Goal: Information Seeking & Learning: Learn about a topic

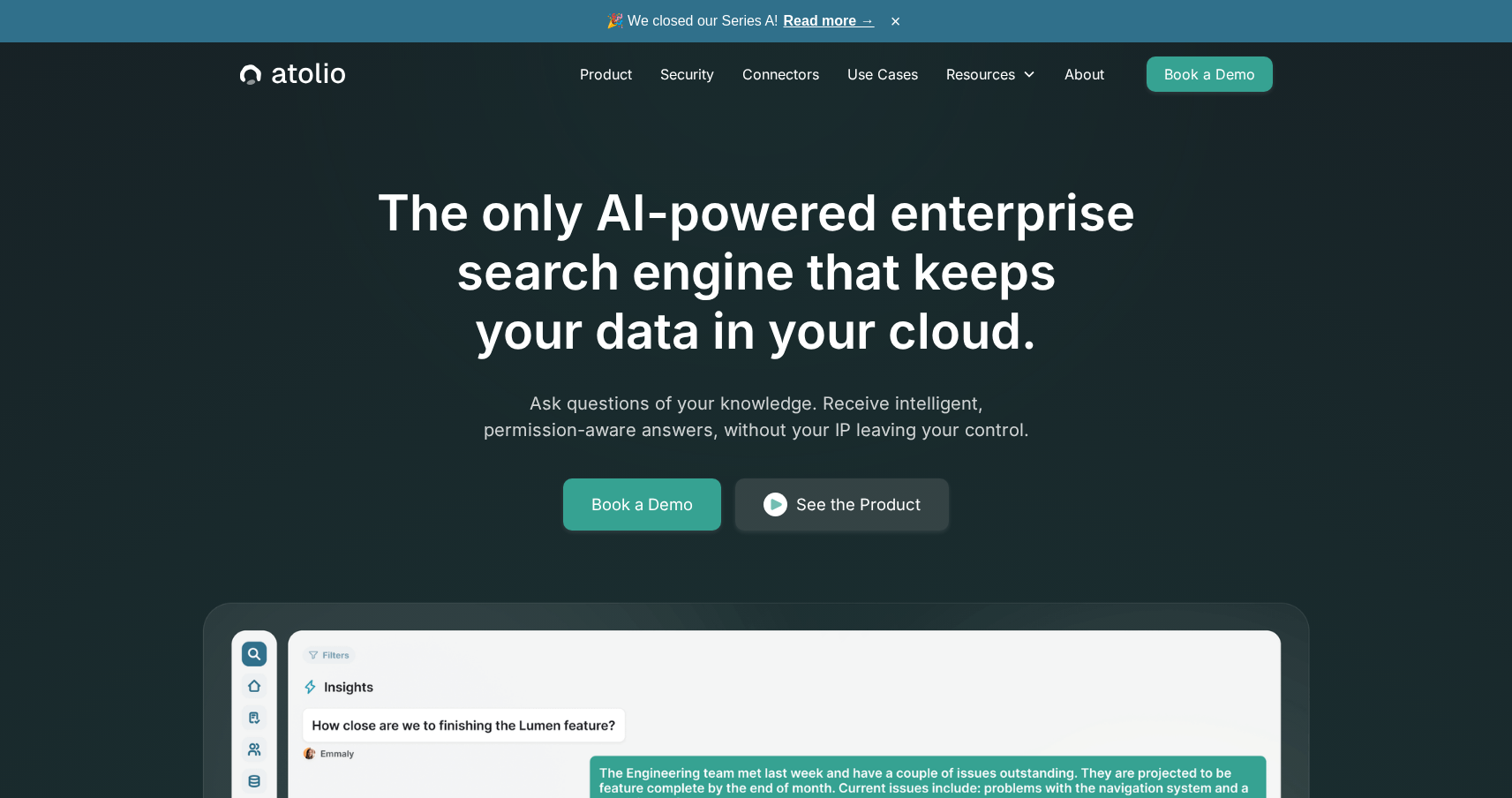
click at [830, 24] on link "Read more →" at bounding box center [830, 20] width 91 height 15
click at [321, 216] on h1 "The only AI-powered enterprise search engine that keeps your data in your cloud." at bounding box center [756, 273] width 904 height 179
click at [838, 24] on link "Read more →" at bounding box center [830, 20] width 91 height 15
